Goal: Information Seeking & Learning: Learn about a topic

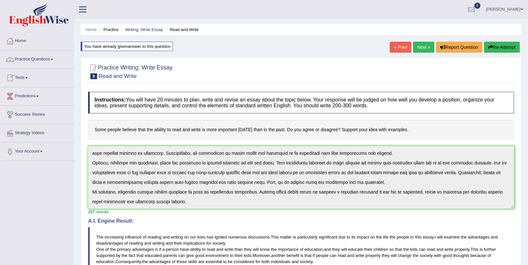
click at [28, 60] on link "Practice Questions" at bounding box center [37, 58] width 74 height 16
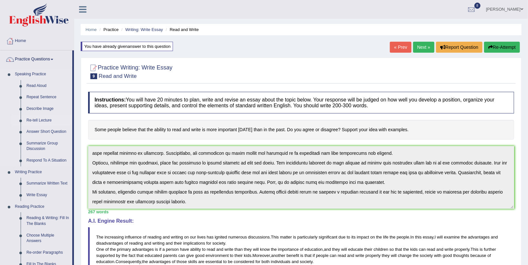
scroll to position [66, 0]
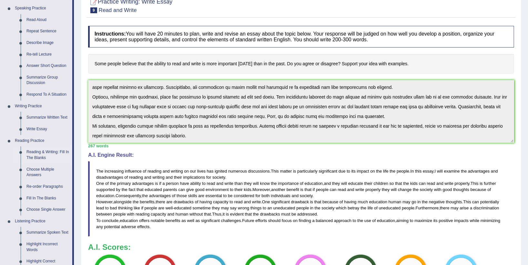
click at [36, 156] on link "Reading & Writing: Fill In The Blanks" at bounding box center [48, 154] width 49 height 17
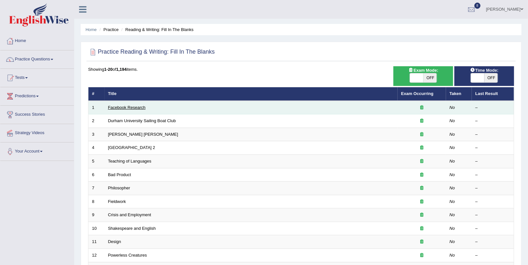
click at [120, 107] on link "Facebook Research" at bounding box center [126, 107] width 37 height 5
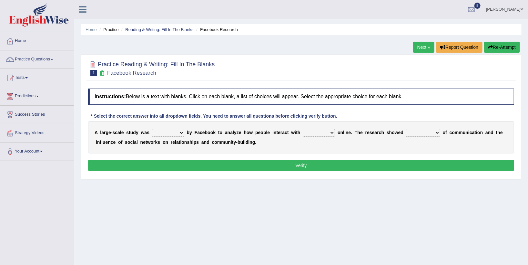
click at [177, 133] on select "surveyed had asked made" at bounding box center [168, 133] width 32 height 8
select select "made"
click at [152, 129] on select "surveyed had asked made" at bounding box center [168, 133] width 32 height 8
click at [318, 132] on select "together all each other another" at bounding box center [319, 133] width 32 height 8
select select "each other"
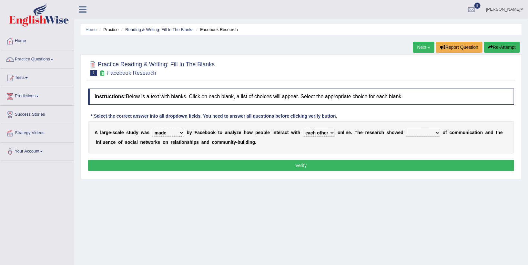
click at [303, 129] on select "together all each other another" at bounding box center [319, 133] width 32 height 8
click at [413, 133] on select "advantages standards fellowships patterns" at bounding box center [423, 133] width 34 height 8
select select "patterns"
click at [406, 129] on select "advantages standards fellowships patterns" at bounding box center [423, 133] width 34 height 8
click at [362, 162] on button "Verify" at bounding box center [301, 165] width 426 height 11
